Goal: Navigation & Orientation: Find specific page/section

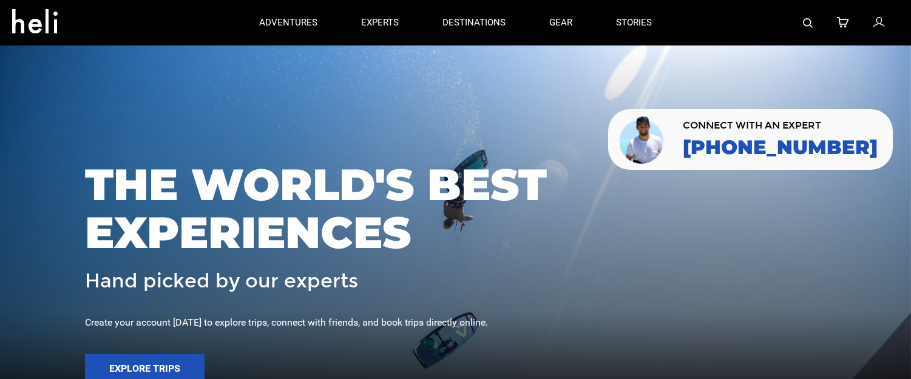
click at [736, 20] on div at bounding box center [786, 23] width 225 height 46
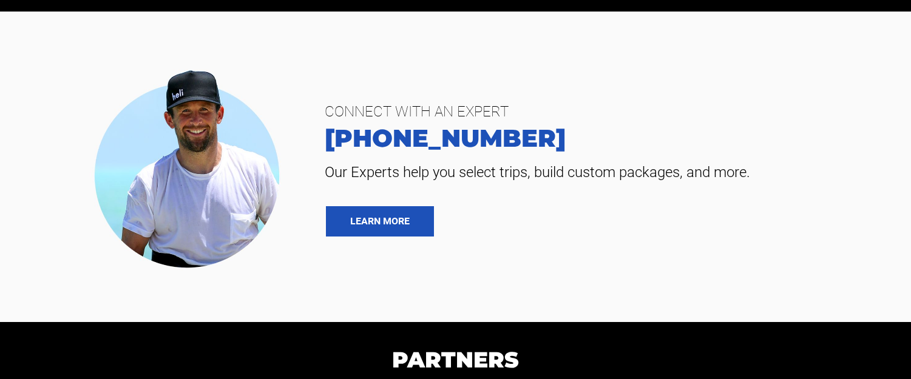
scroll to position [2571, 0]
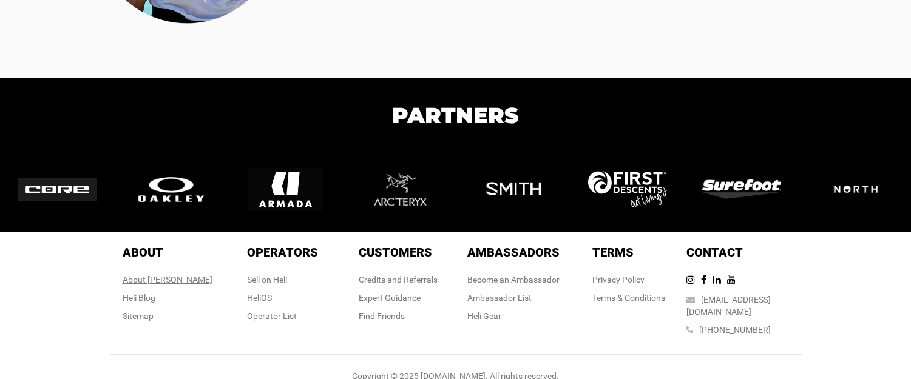
click at [169, 279] on div "About [PERSON_NAME]" at bounding box center [168, 280] width 90 height 12
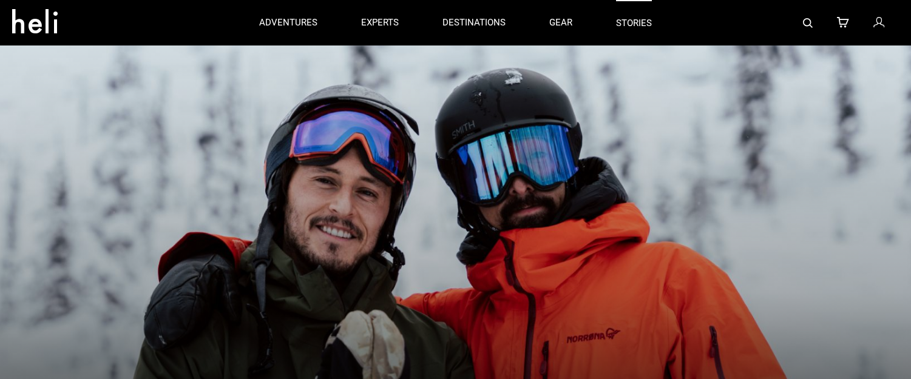
click at [626, 23] on link "stories" at bounding box center [634, 23] width 36 height 46
click at [383, 24] on p "experts" at bounding box center [380, 23] width 38 height 13
